Goal: Transaction & Acquisition: Purchase product/service

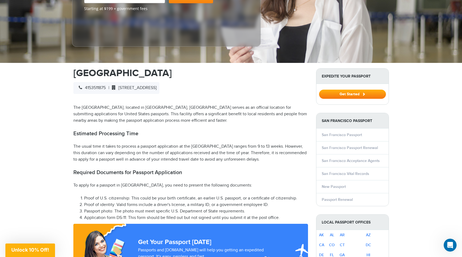
scroll to position [64, 0]
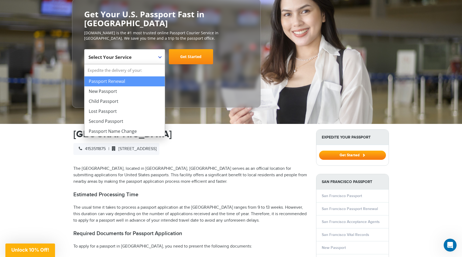
click at [159, 57] on b at bounding box center [159, 57] width 3 height 2
click at [223, 138] on h1 "[GEOGRAPHIC_DATA]" at bounding box center [190, 134] width 235 height 10
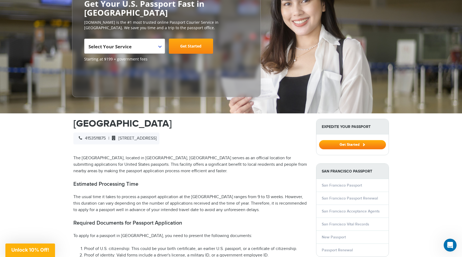
scroll to position [74, 0]
click at [116, 138] on icon at bounding box center [114, 137] width 4 height 4
click at [146, 139] on span "[STREET_ADDRESS]" at bounding box center [132, 137] width 47 height 5
drag, startPoint x: 363, startPoint y: 145, endPoint x: 363, endPoint y: 148, distance: 2.8
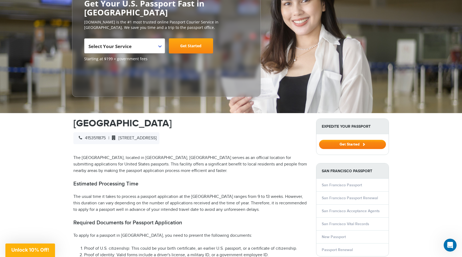
click at [363, 145] on span at bounding box center [363, 144] width 3 height 3
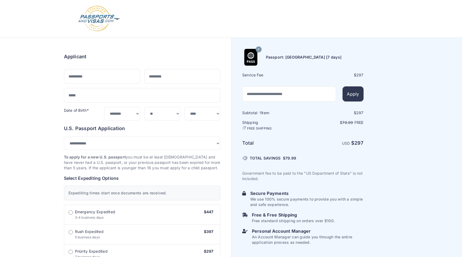
select select "***"
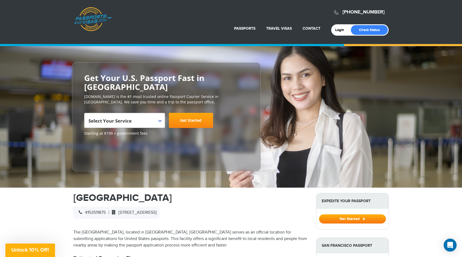
click at [95, 213] on span "4153511875" at bounding box center [91, 212] width 30 height 5
